Goal: Navigation & Orientation: Find specific page/section

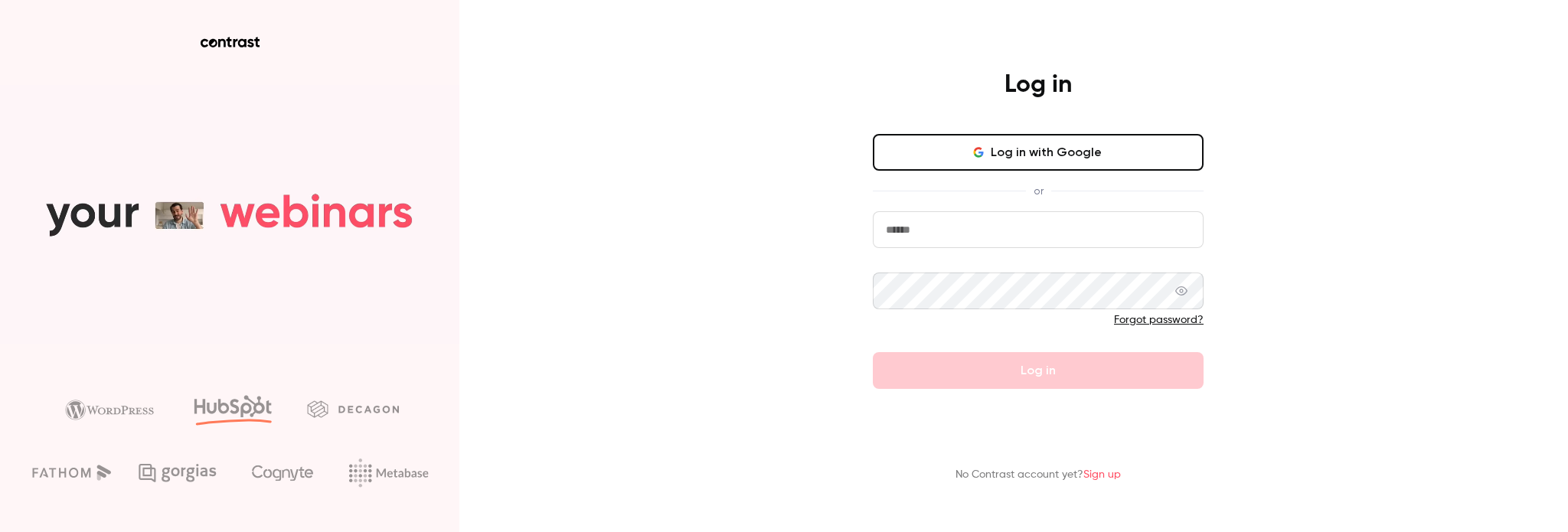
type input "**********"
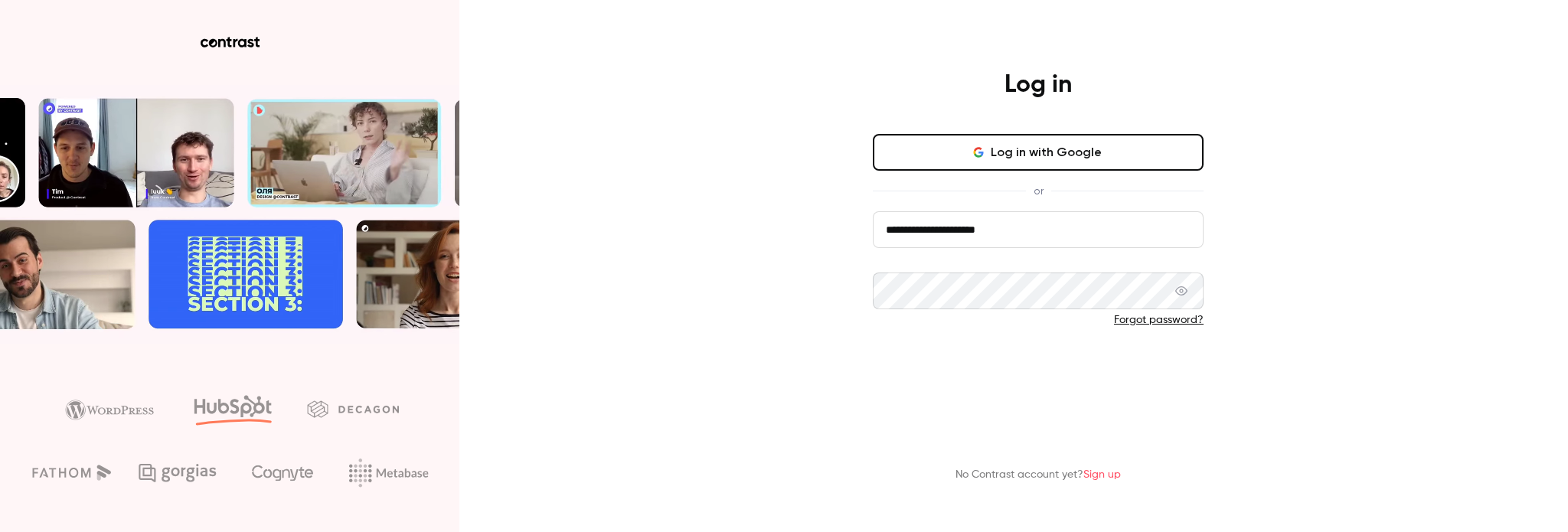
click at [981, 373] on form "**********" at bounding box center [1038, 299] width 330 height 177
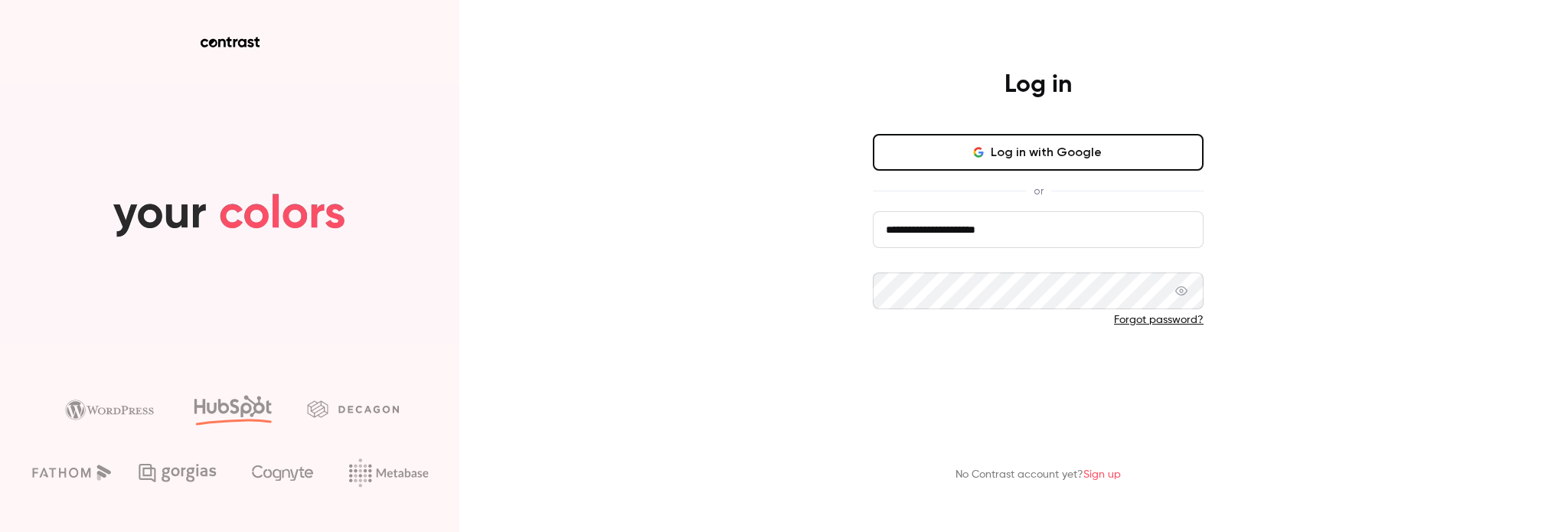
click at [1027, 372] on button "Log in" at bounding box center [1038, 371] width 330 height 37
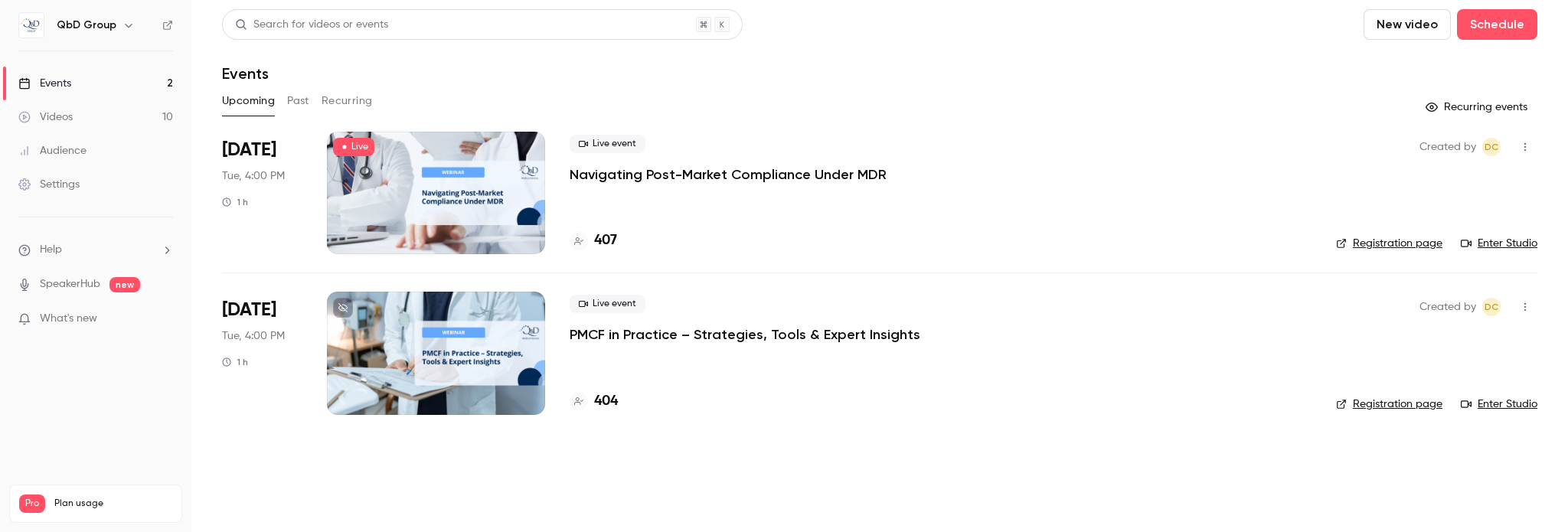
click at [132, 25] on button "button" at bounding box center [128, 25] width 18 height 18
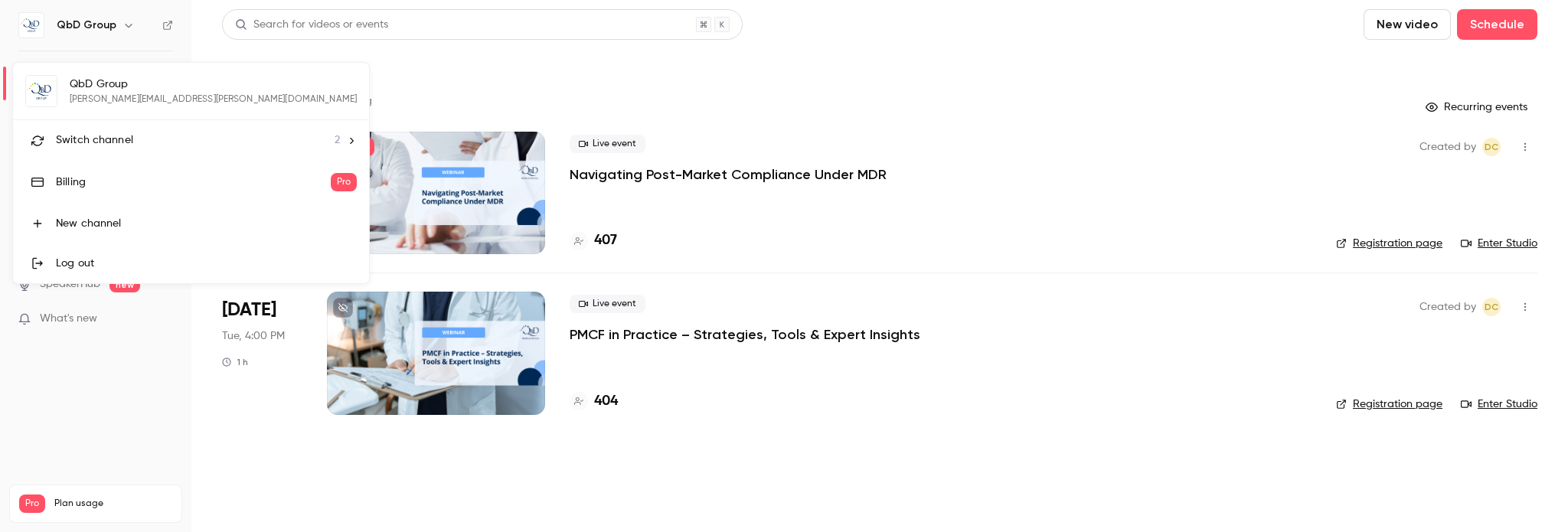
click at [136, 129] on li "Switch channel 2" at bounding box center [191, 140] width 356 height 41
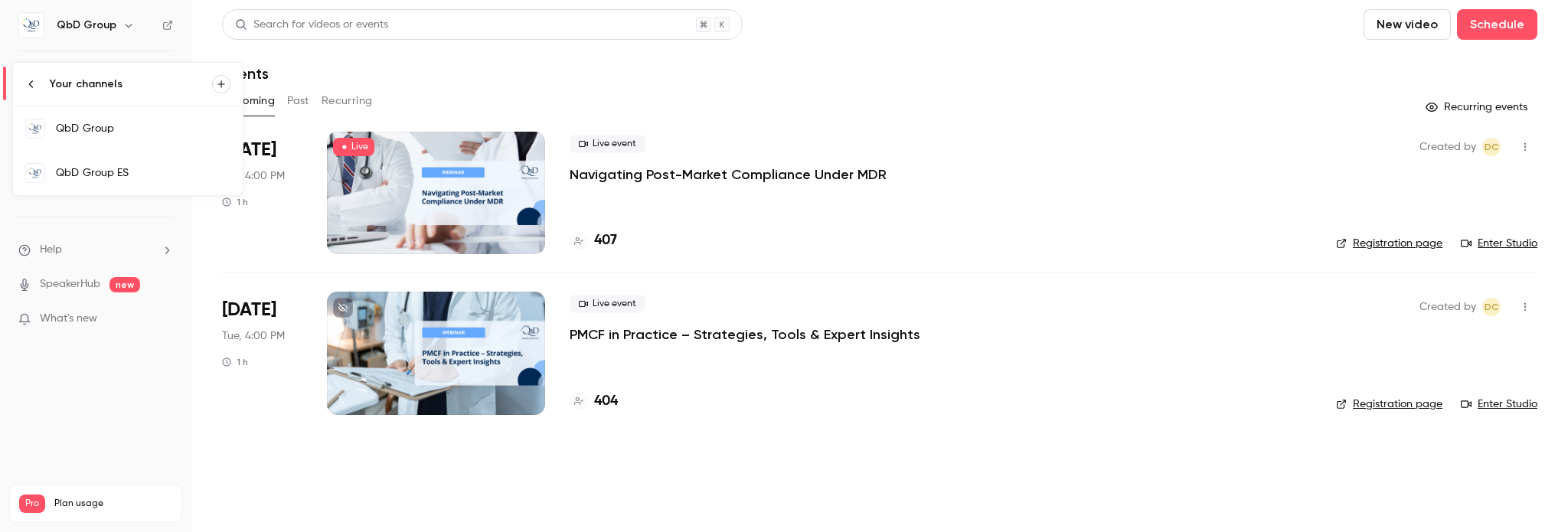
click at [136, 129] on div "QbD Group" at bounding box center [144, 128] width 175 height 15
click at [126, 30] on icon "button" at bounding box center [128, 25] width 12 height 12
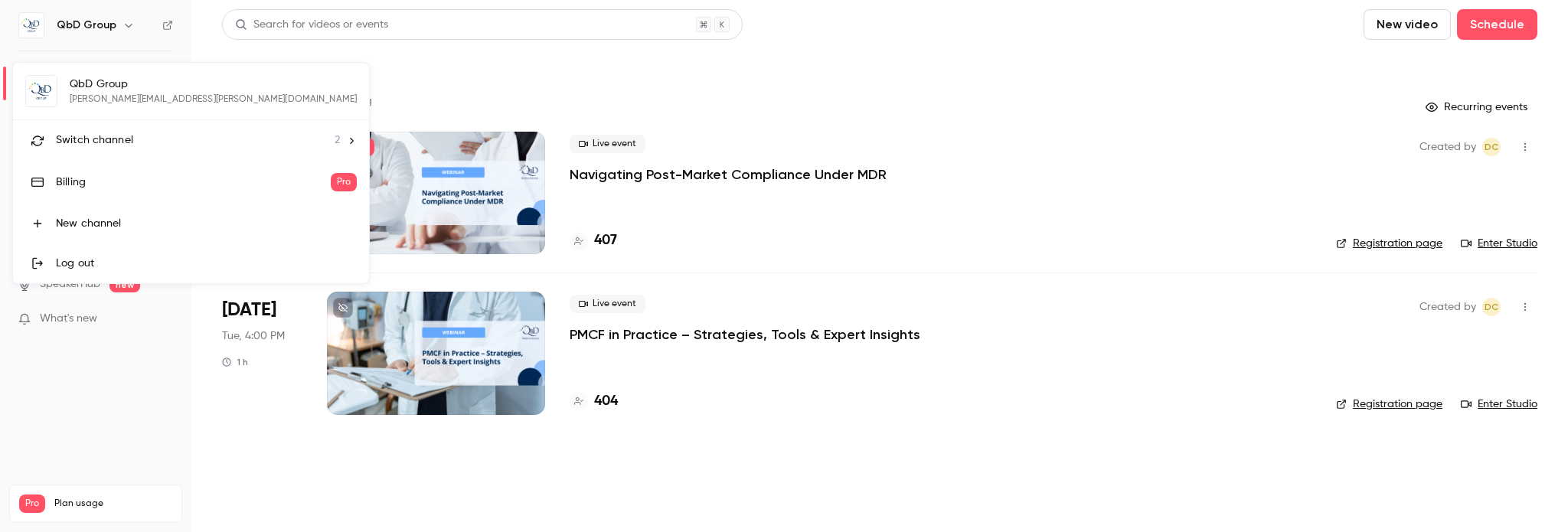
click at [128, 140] on span "Switch channel" at bounding box center [95, 140] width 77 height 16
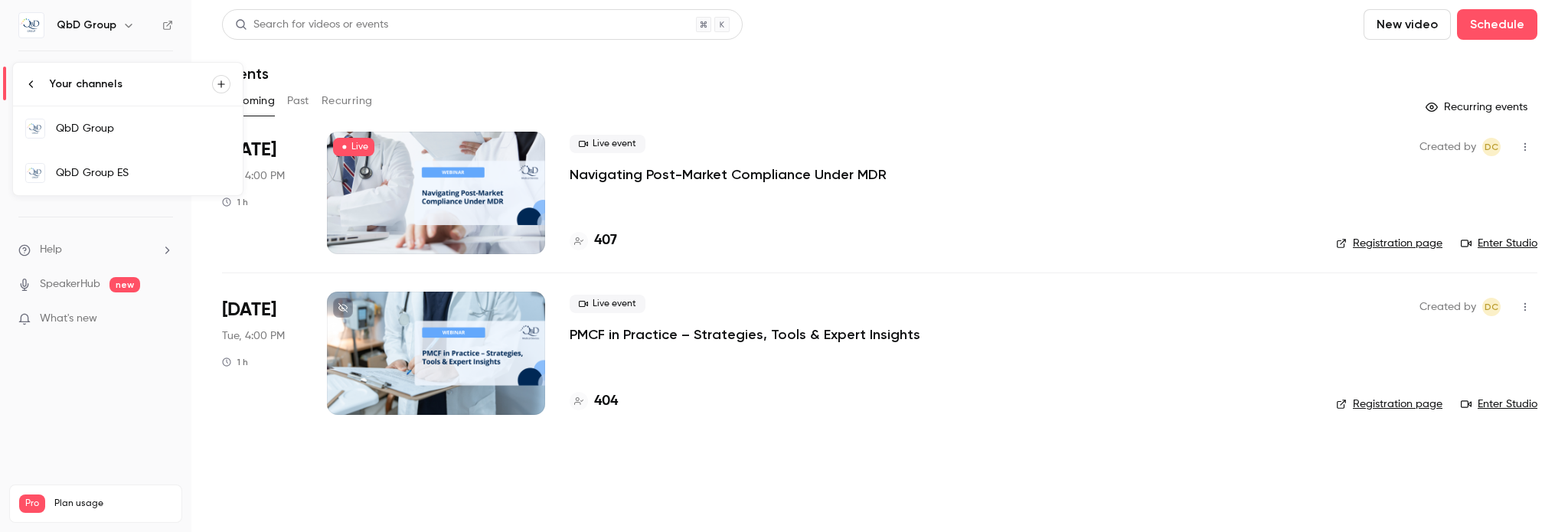
click at [123, 174] on div "QbD Group ES" at bounding box center [144, 173] width 175 height 15
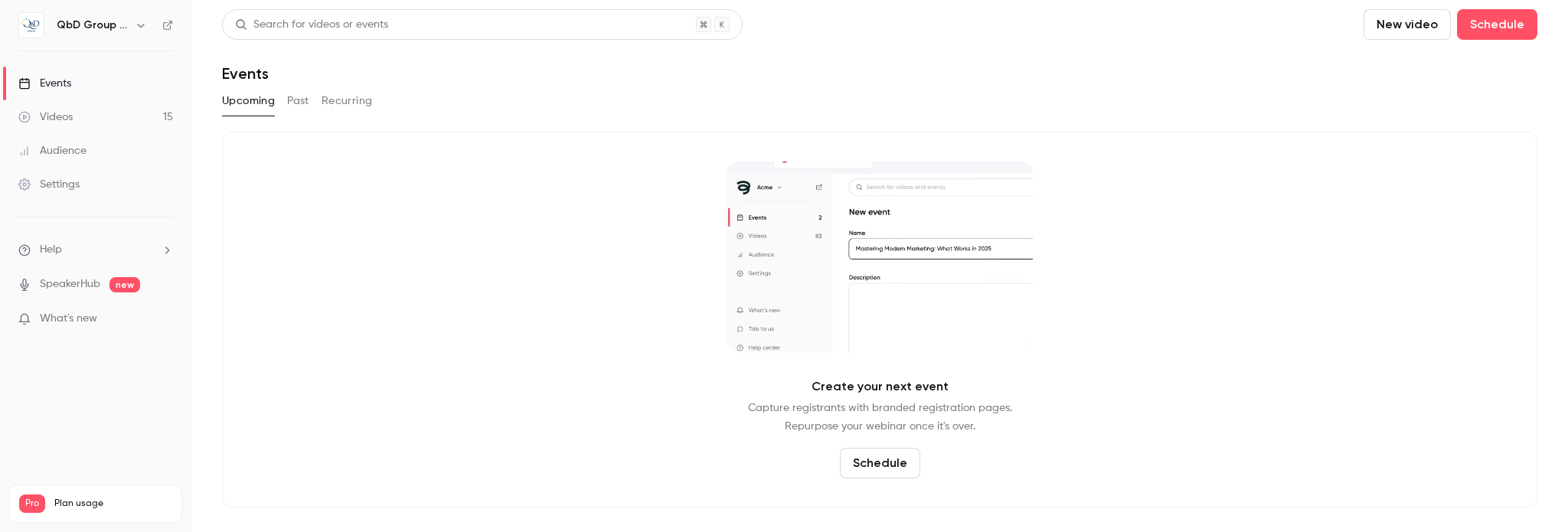
click at [304, 101] on button "Past" at bounding box center [298, 101] width 22 height 25
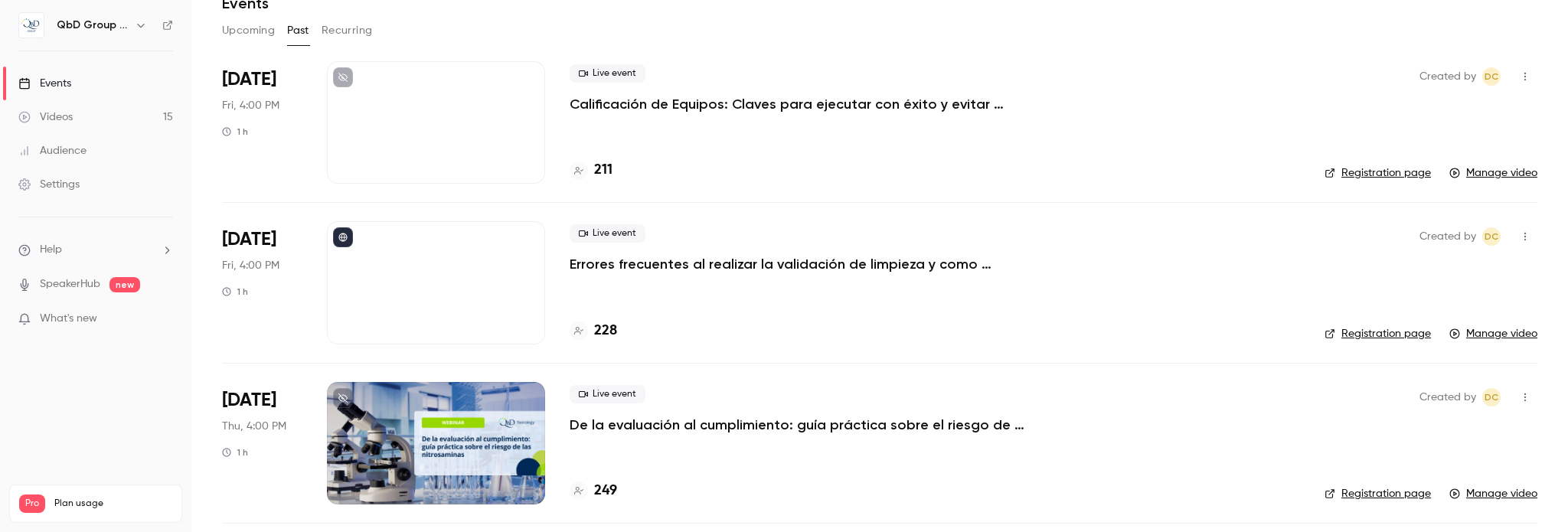
scroll to position [153, 0]
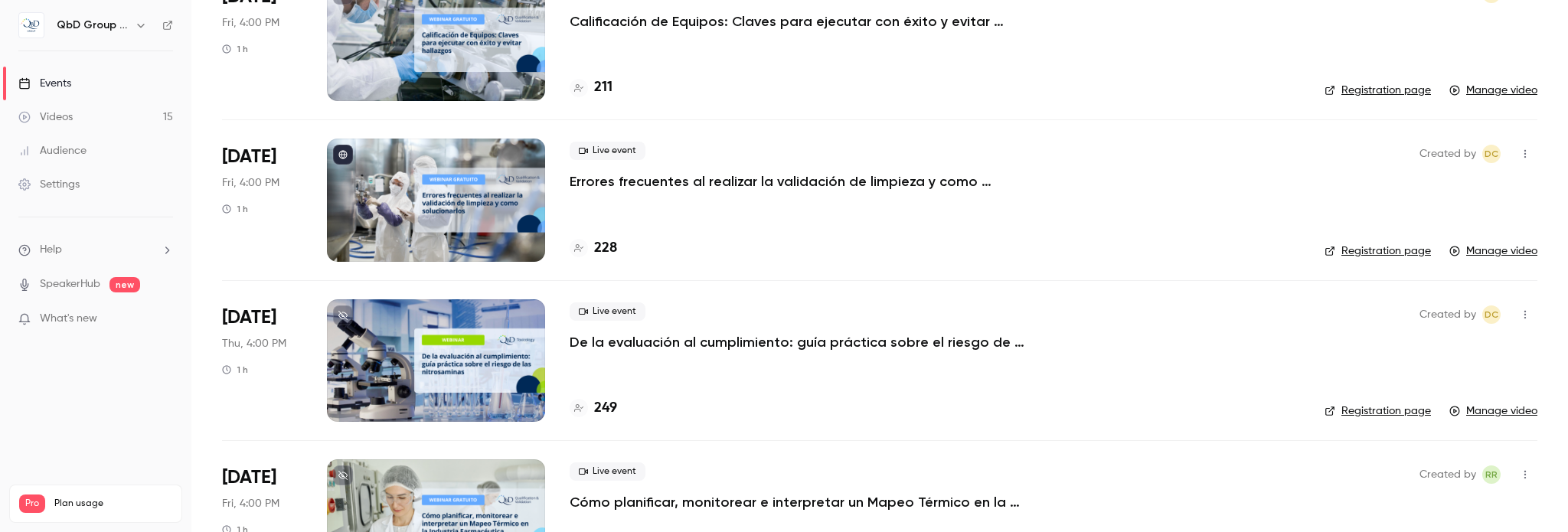
click at [686, 342] on p "De la evaluación al cumplimiento: guía práctica sobre el riesgo de las nitrosam…" at bounding box center [799, 342] width 460 height 18
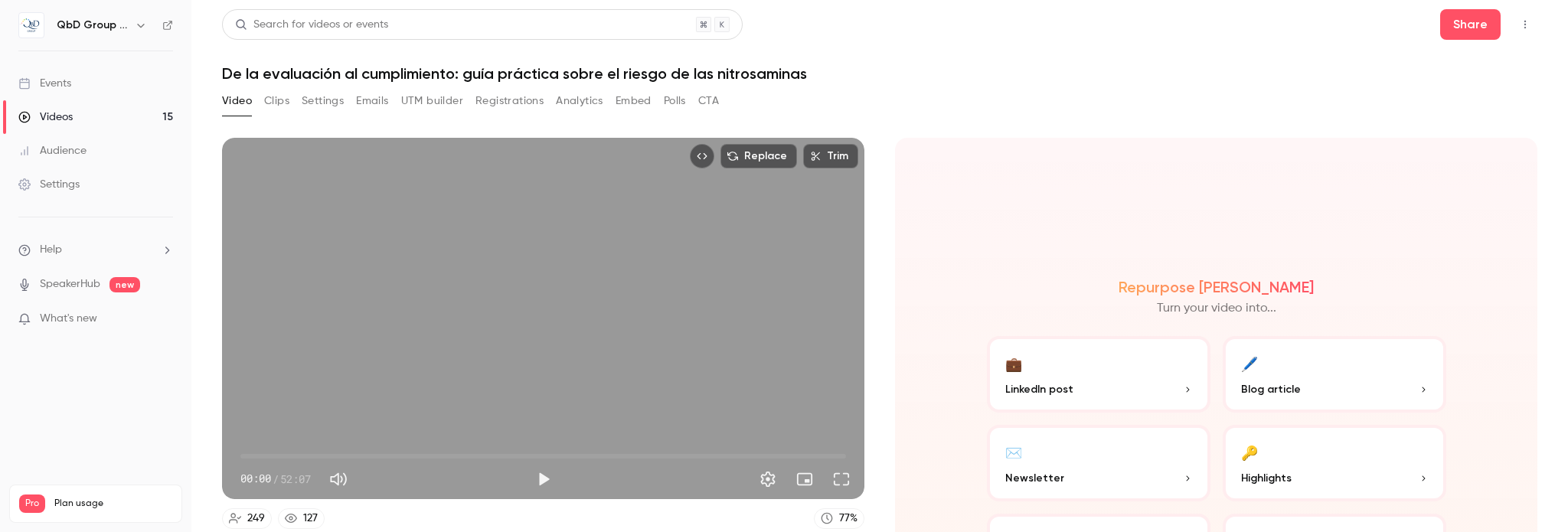
click at [569, 107] on button "Analytics" at bounding box center [579, 101] width 47 height 25
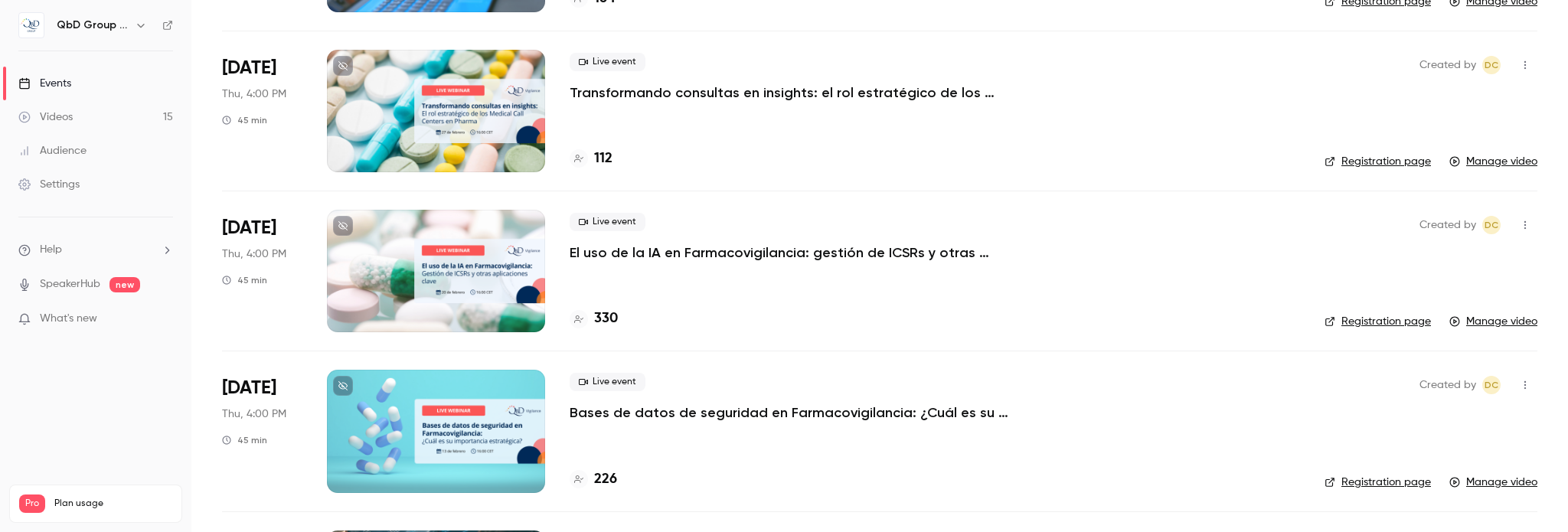
scroll to position [919, 0]
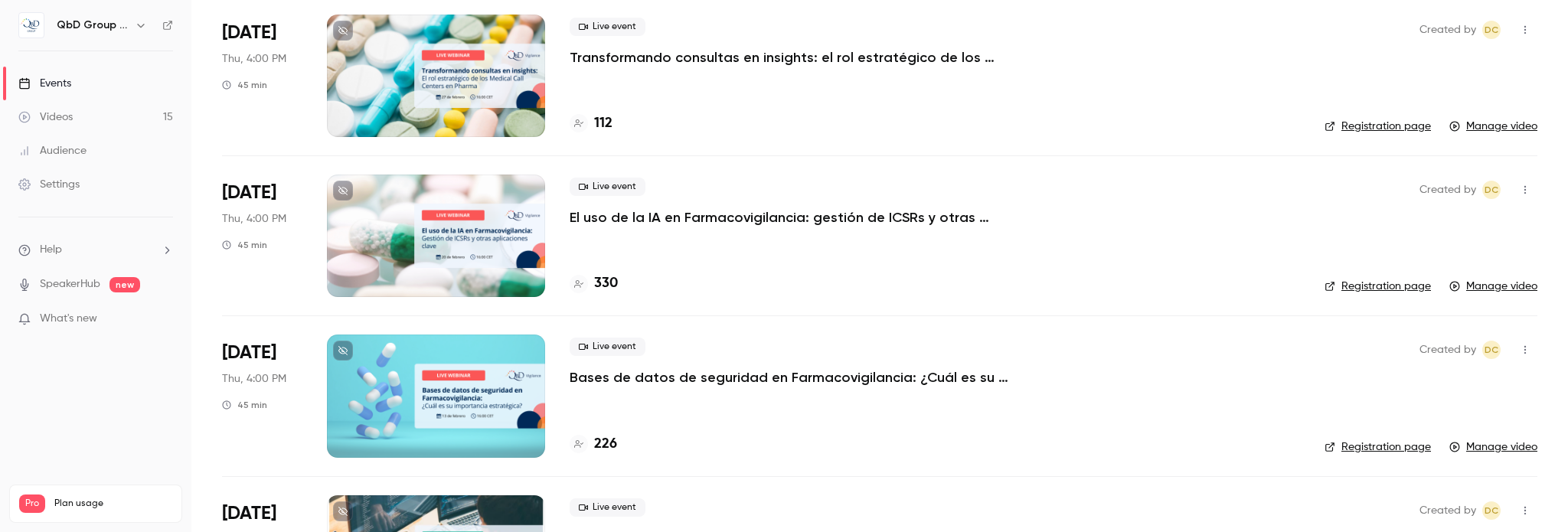
click at [582, 214] on p "El uso de la IA en Farmacovigilancia: gestión de ICSRs y otras aplicaciones cla…" at bounding box center [799, 217] width 460 height 18
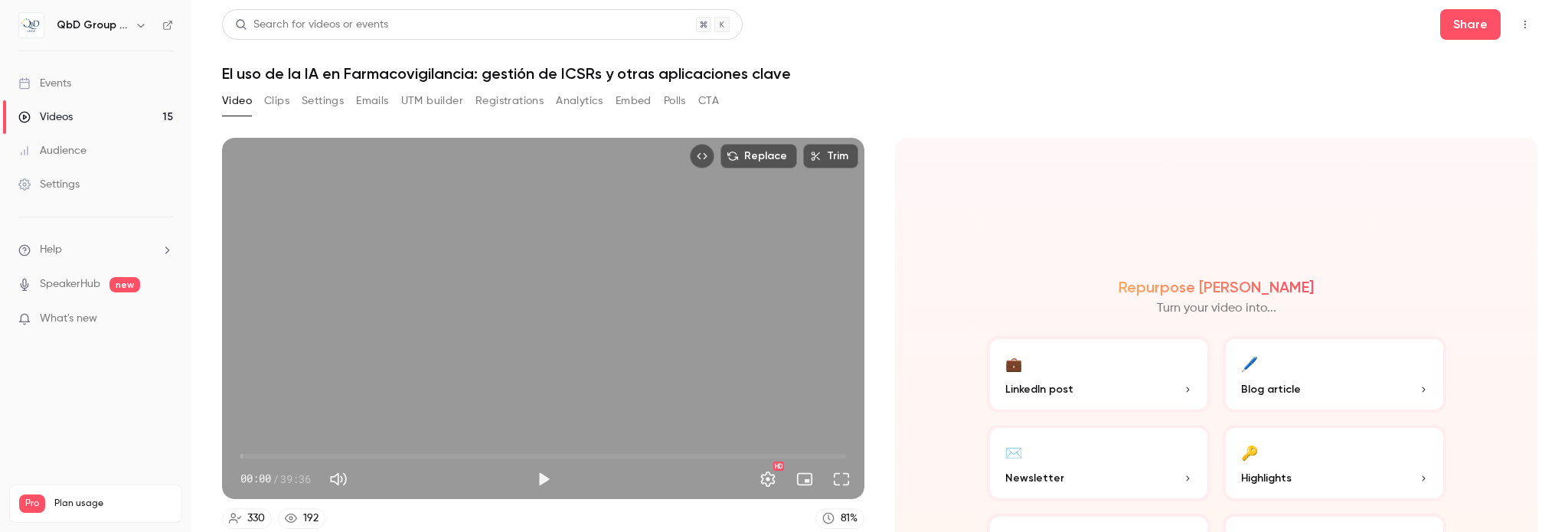
click at [580, 104] on button "Analytics" at bounding box center [579, 101] width 47 height 25
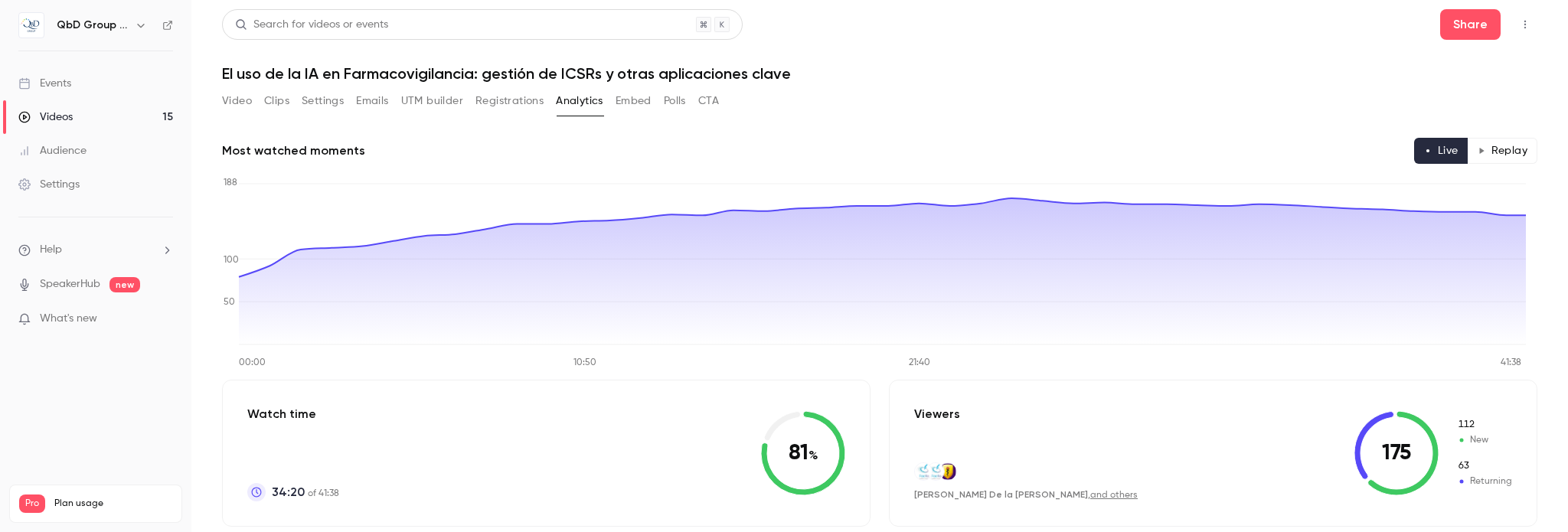
click at [55, 81] on div "Events" at bounding box center [45, 83] width 53 height 15
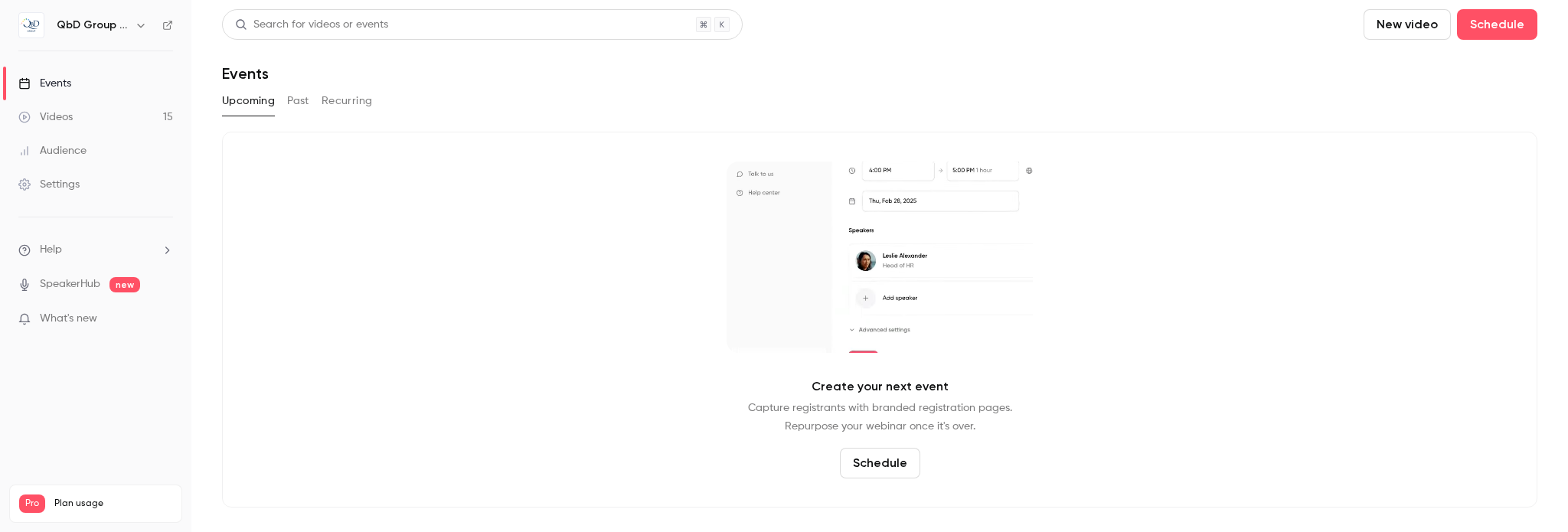
click at [135, 29] on icon "button" at bounding box center [140, 25] width 12 height 12
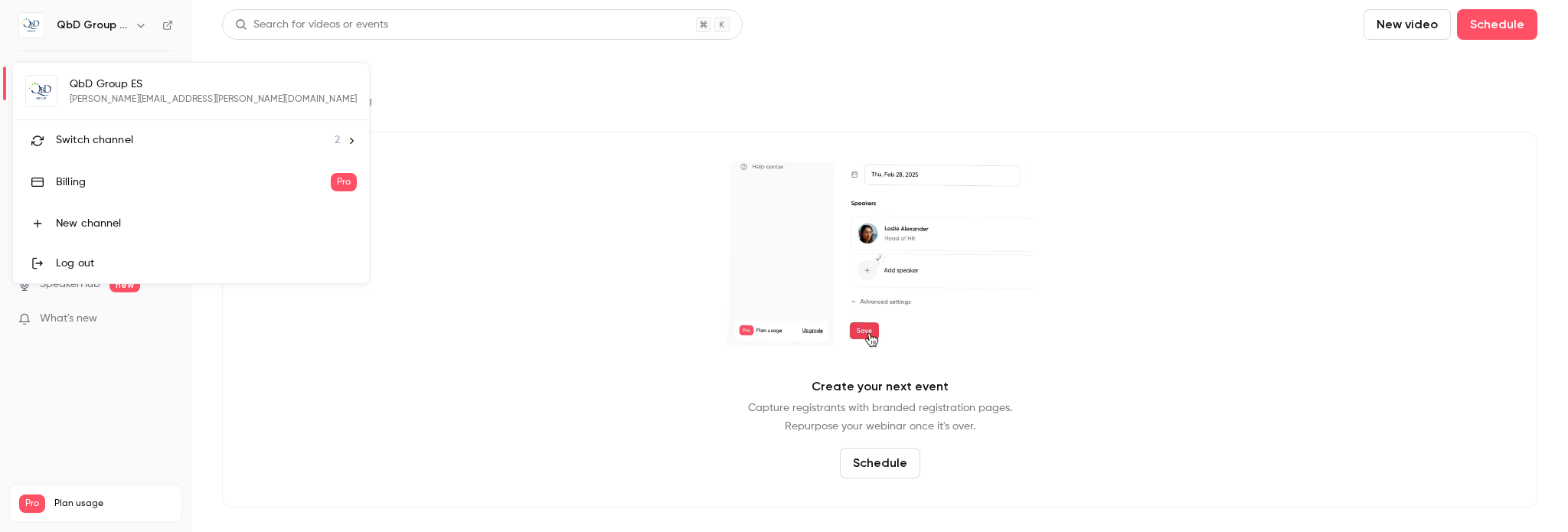
click at [97, 86] on div "QbD Group ES [EMAIL_ADDRESS][PERSON_NAME][DOMAIN_NAME] Switch channel 2 Billing…" at bounding box center [191, 173] width 356 height 221
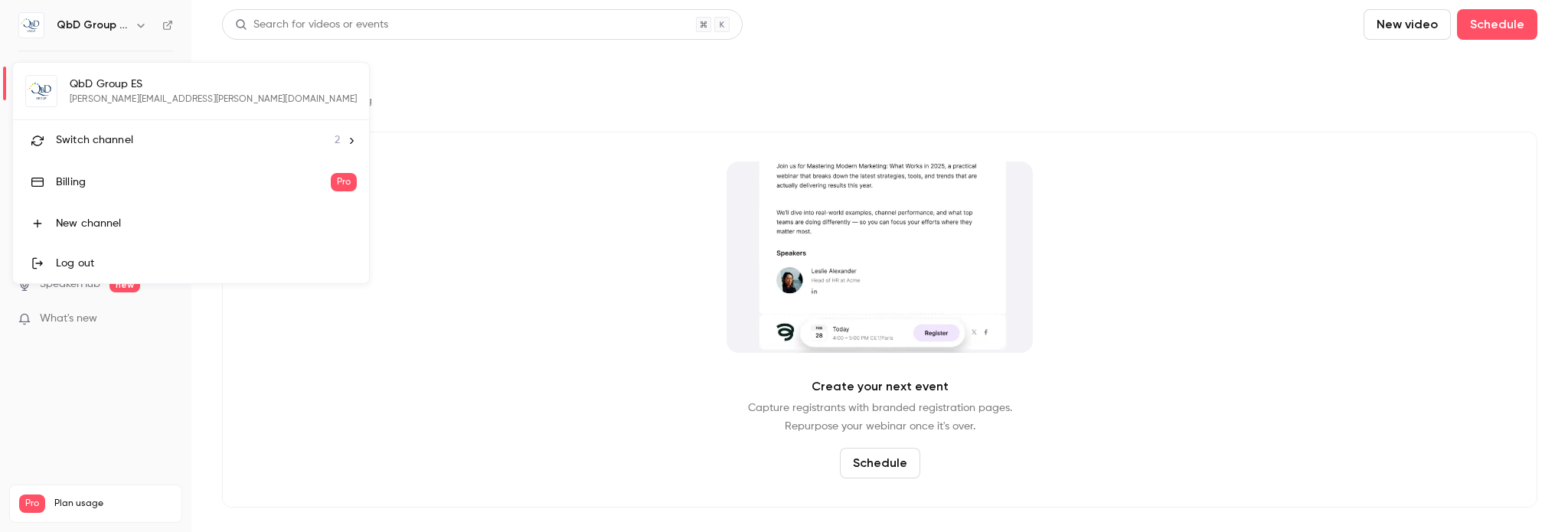
click at [176, 143] on div "Switch channel 2" at bounding box center [198, 140] width 284 height 16
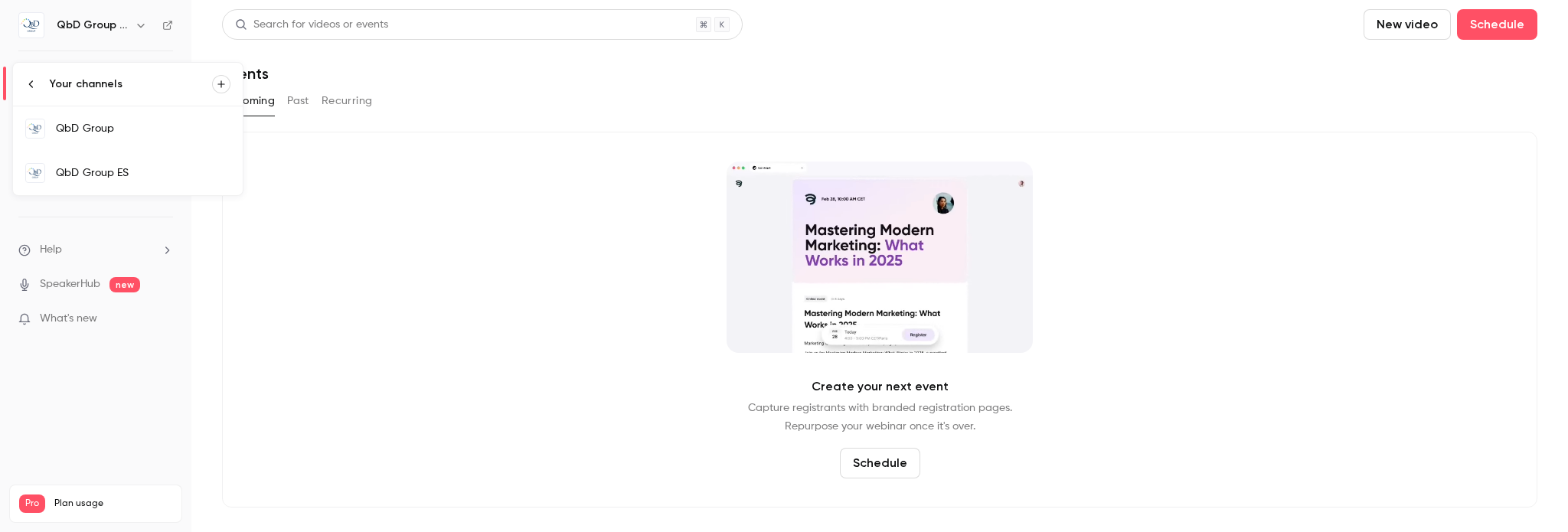
click at [106, 131] on div "QbD Group" at bounding box center [144, 128] width 175 height 15
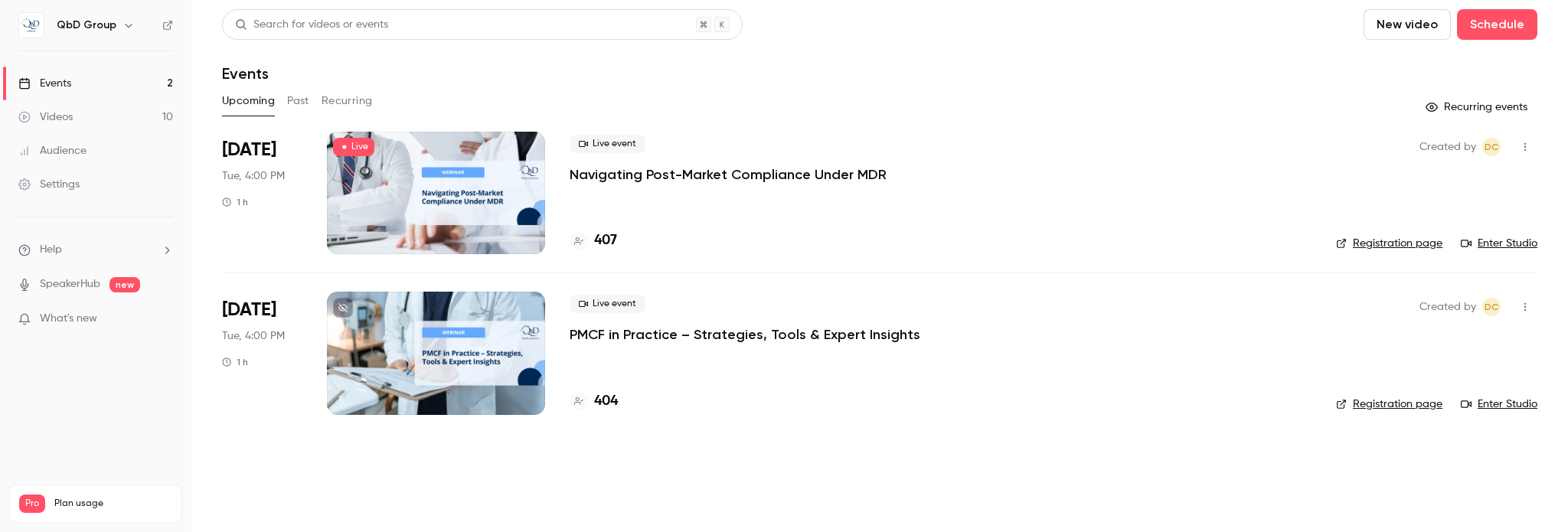
click at [110, 25] on h6 "QbD Group" at bounding box center [87, 25] width 59 height 15
click at [125, 23] on icon "button" at bounding box center [128, 25] width 12 height 12
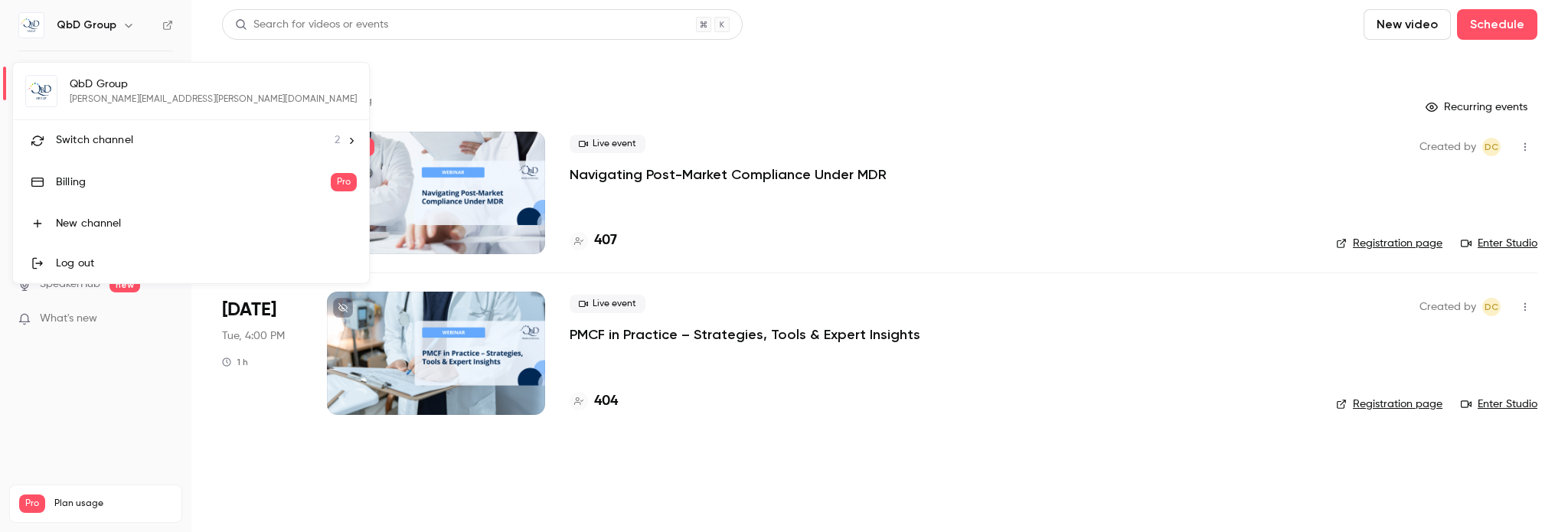
click at [94, 144] on span "Switch channel" at bounding box center [95, 140] width 77 height 16
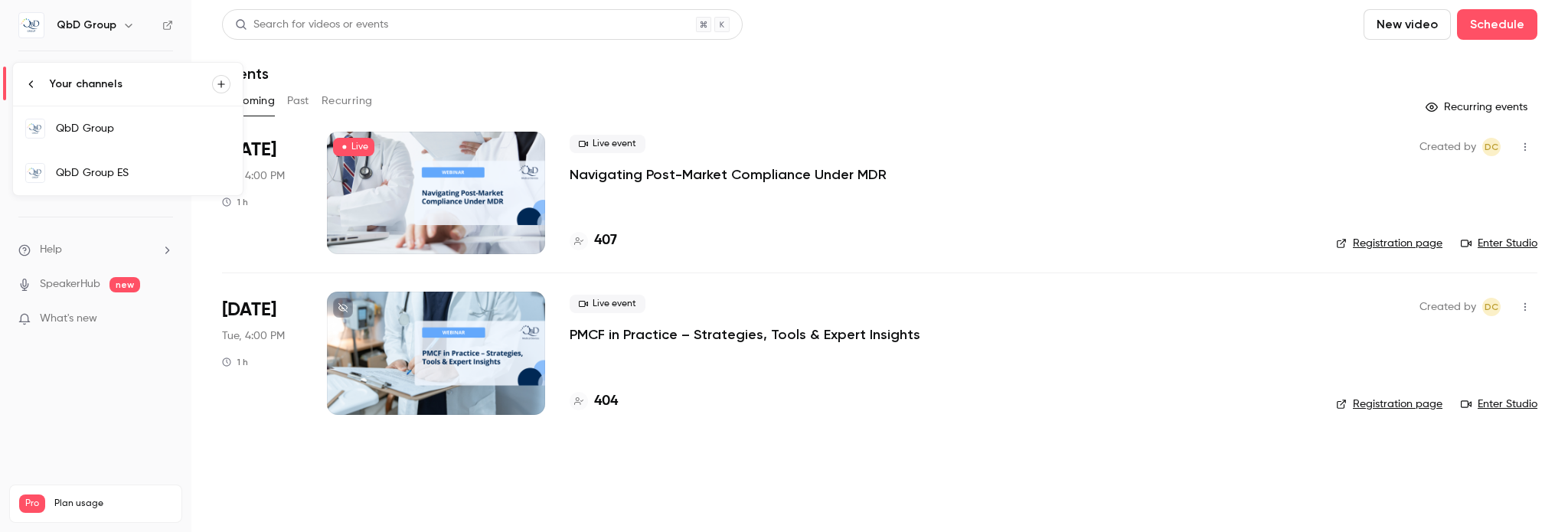
click at [120, 175] on div "QbD Group ES" at bounding box center [144, 173] width 175 height 15
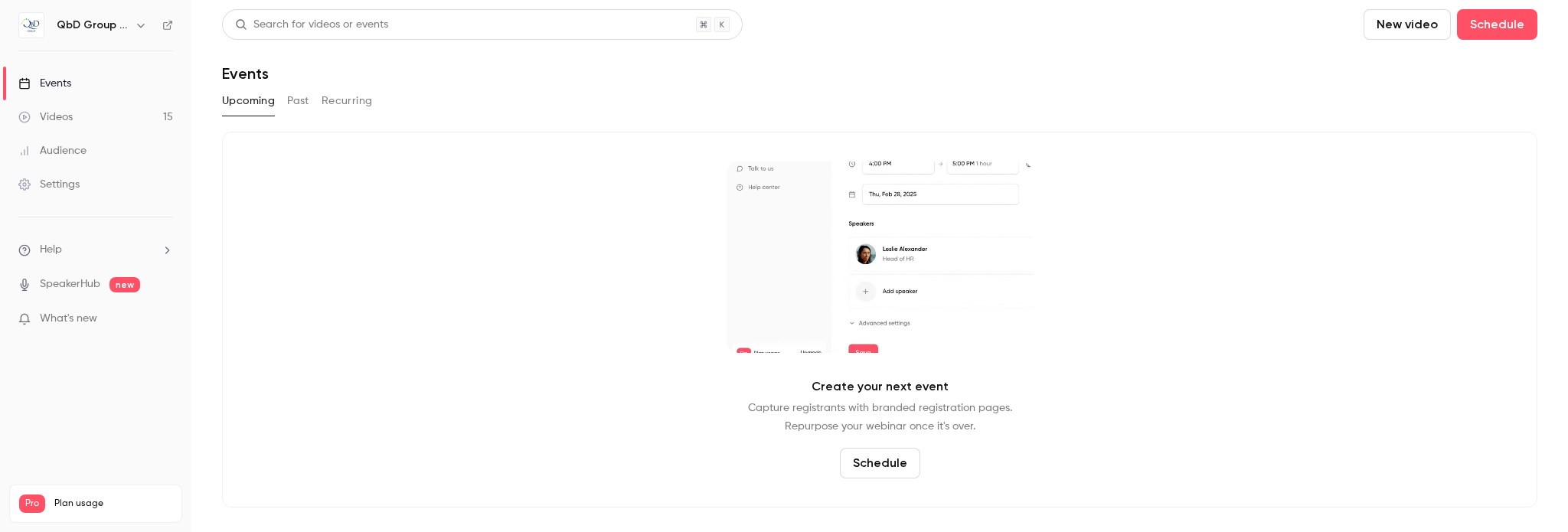
click at [300, 90] on button "Past" at bounding box center [298, 101] width 22 height 25
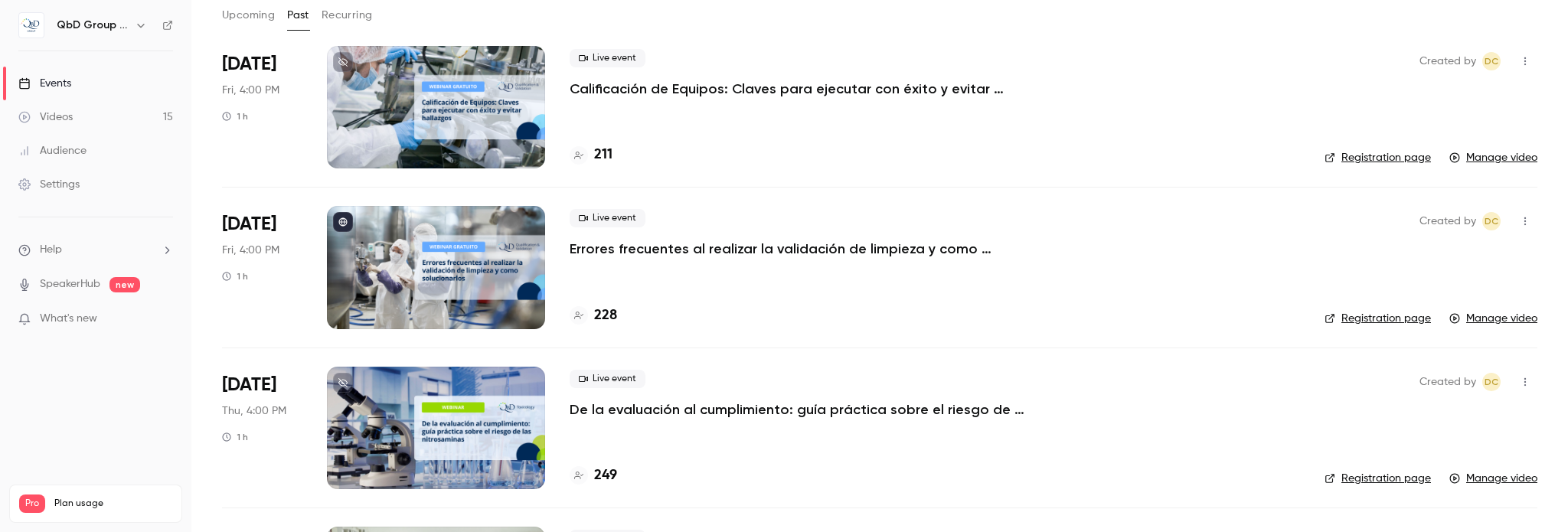
scroll to position [229, 0]
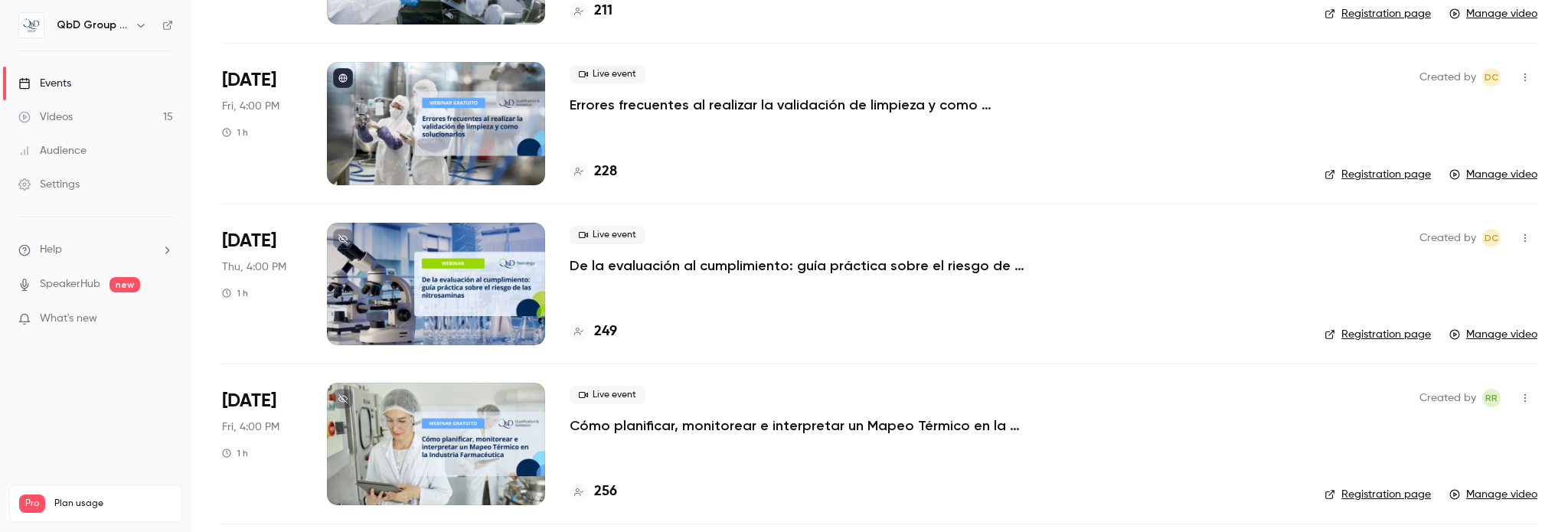
click at [807, 270] on p "De la evaluación al cumplimiento: guía práctica sobre el riesgo de las nitrosam…" at bounding box center [799, 266] width 460 height 18
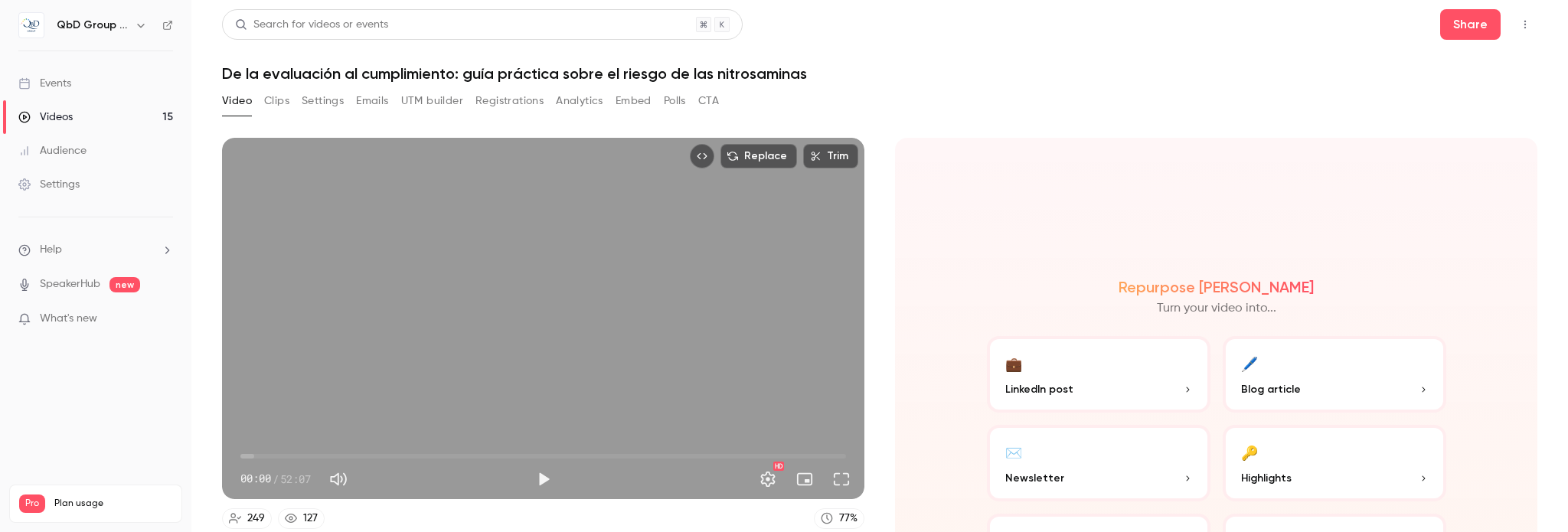
click at [591, 103] on button "Analytics" at bounding box center [579, 101] width 47 height 25
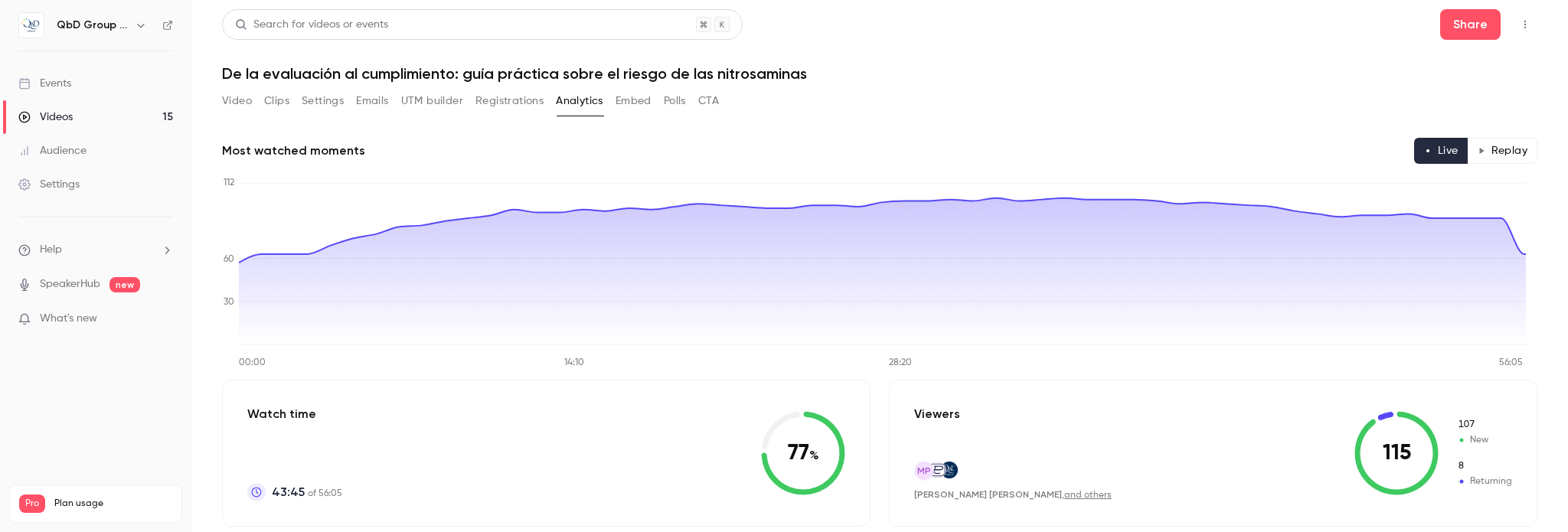
click at [92, 86] on link "Events" at bounding box center [95, 83] width 192 height 34
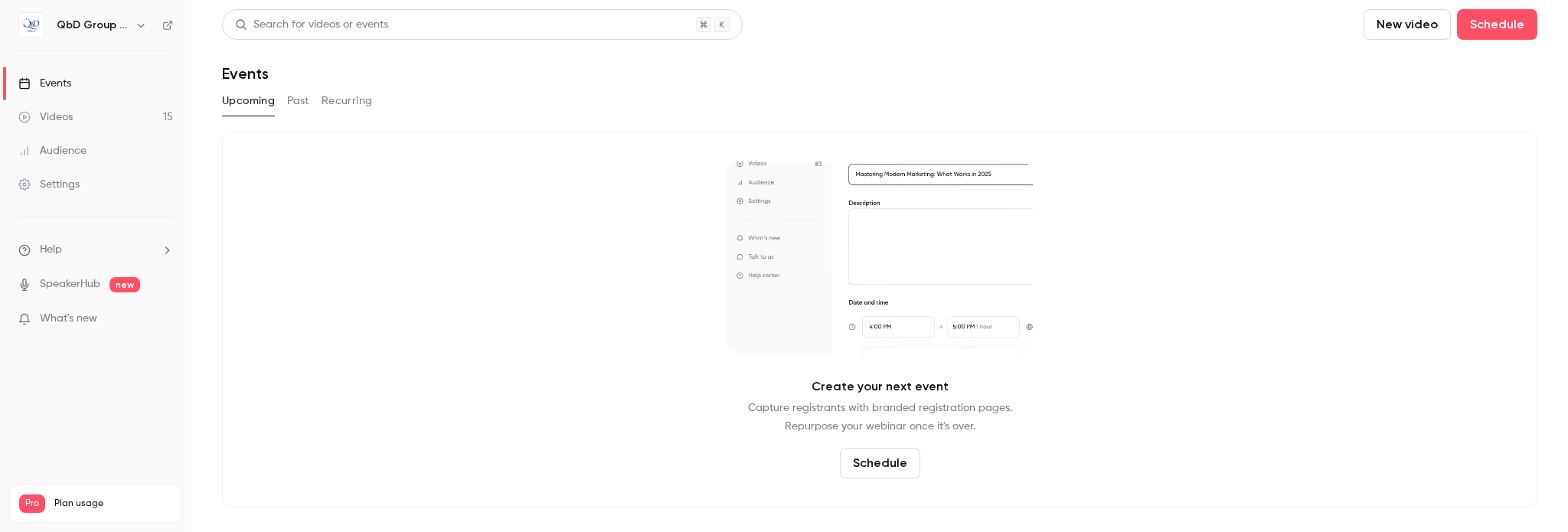
click at [138, 26] on icon "button" at bounding box center [140, 25] width 12 height 12
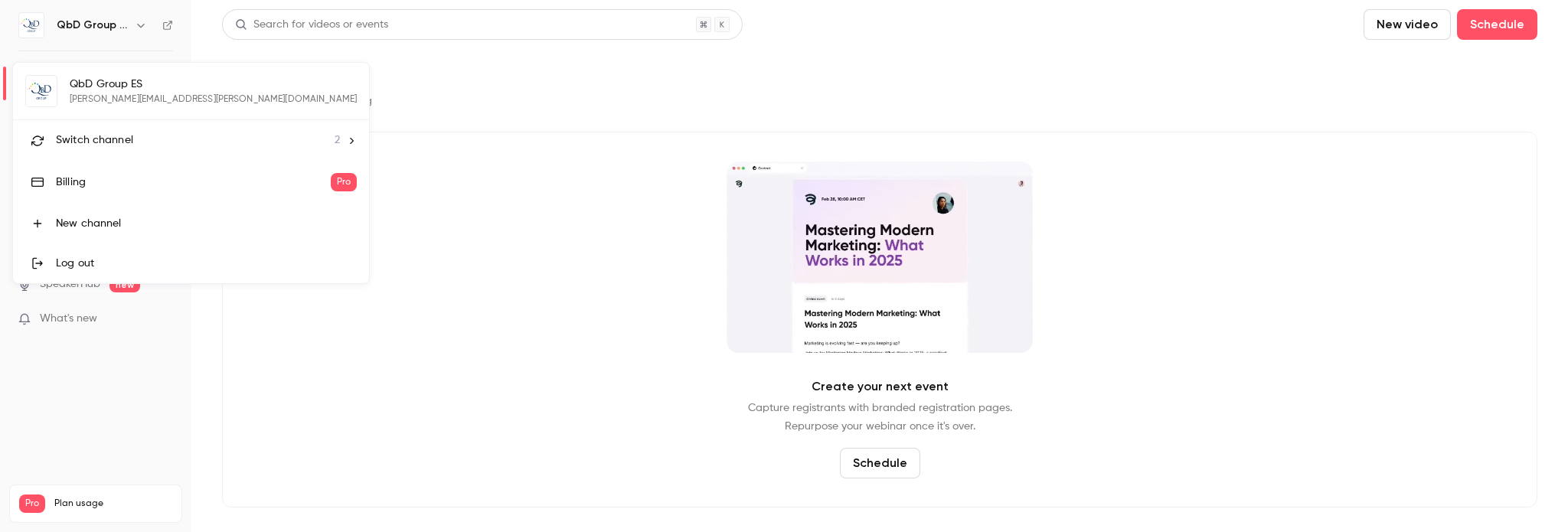
click at [128, 138] on span "Switch channel" at bounding box center [95, 140] width 77 height 16
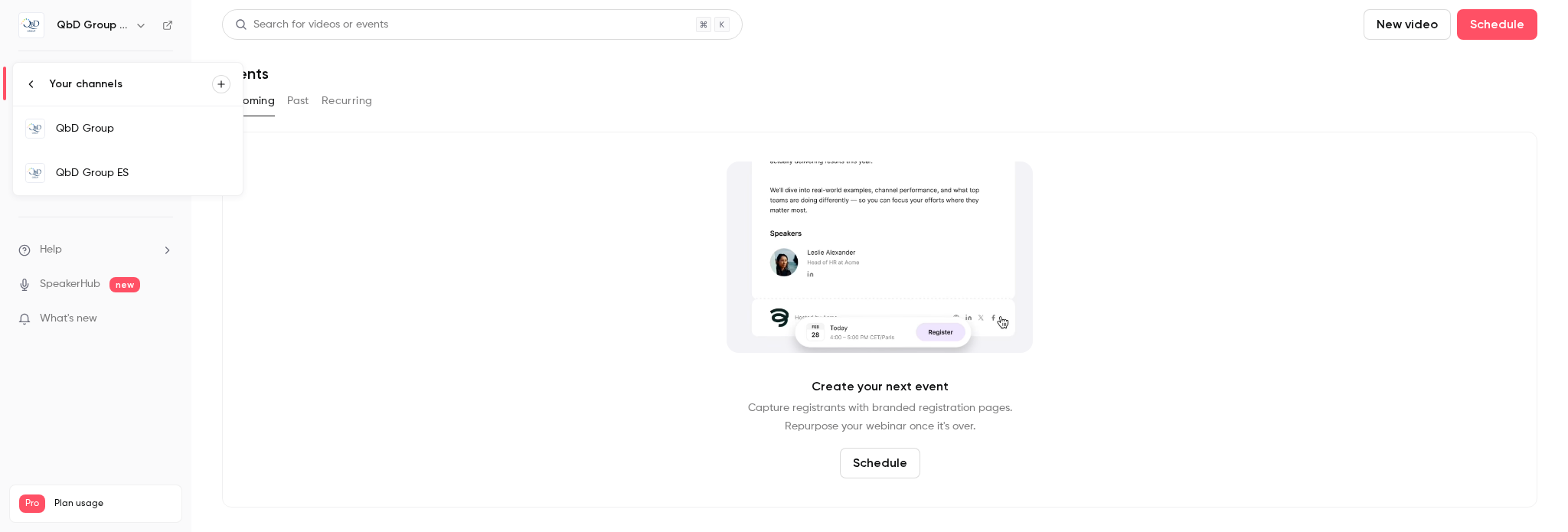
click at [120, 171] on div "QbD Group ES" at bounding box center [144, 173] width 175 height 15
